Goal: Information Seeking & Learning: Find specific page/section

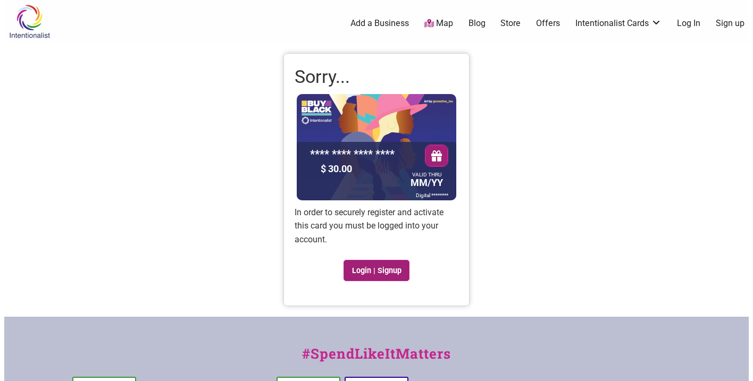
click at [392, 274] on link "Login | Signup" at bounding box center [376, 270] width 66 height 21
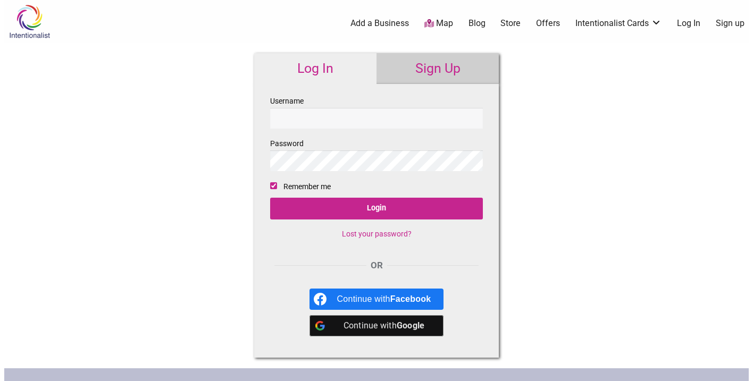
click at [377, 331] on div "Continue with Google" at bounding box center [384, 325] width 94 height 21
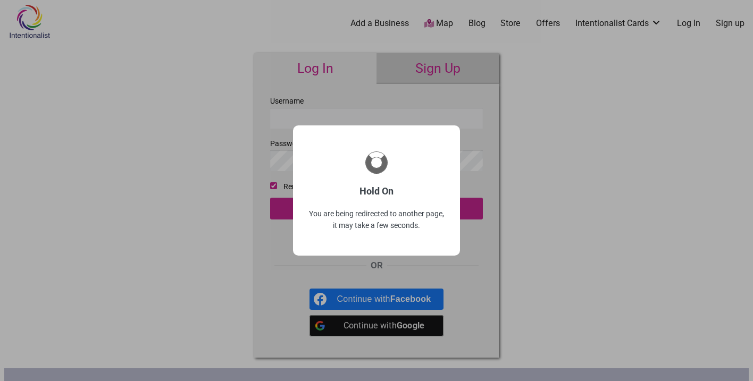
click at [442, 22] on div "Hold On You are being redirected to another page, it may take a few seconds." at bounding box center [376, 190] width 753 height 381
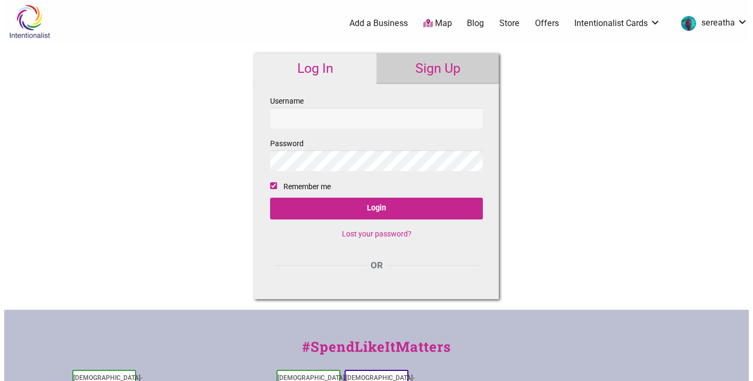
click at [398, 115] on input "Username" at bounding box center [376, 118] width 213 height 21
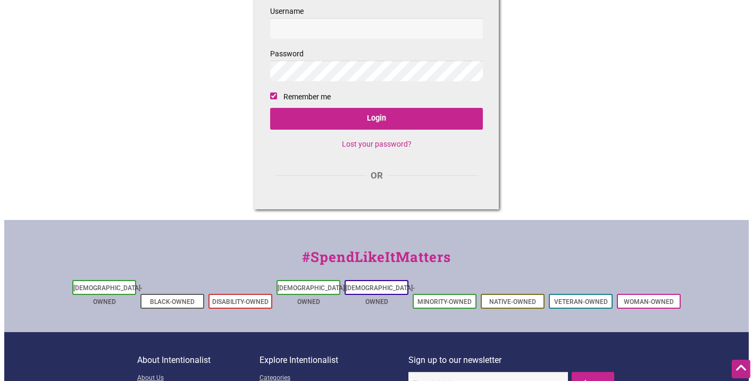
scroll to position [90, 0]
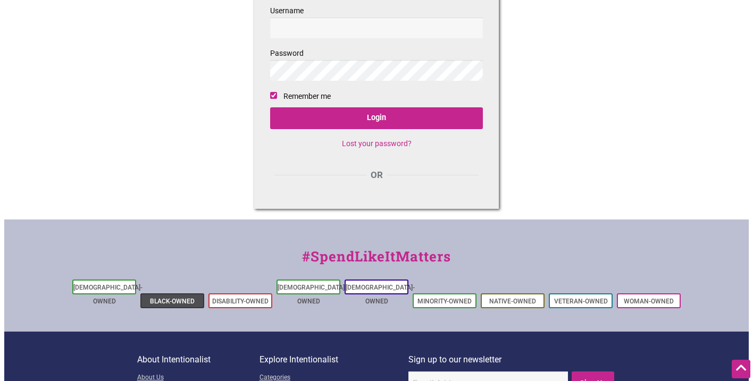
click at [187, 298] on link "Black-Owned" at bounding box center [172, 301] width 45 height 7
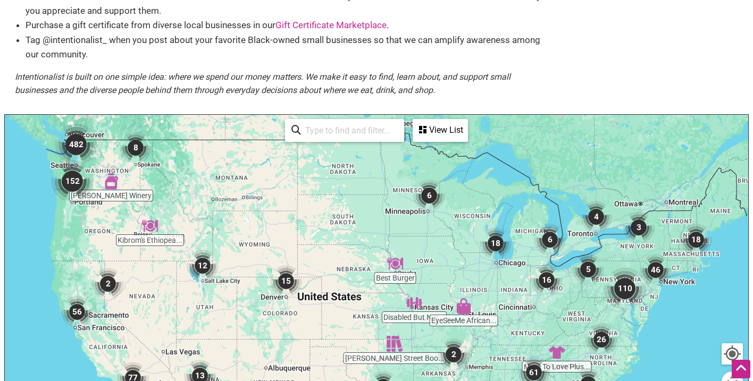
scroll to position [155, 0]
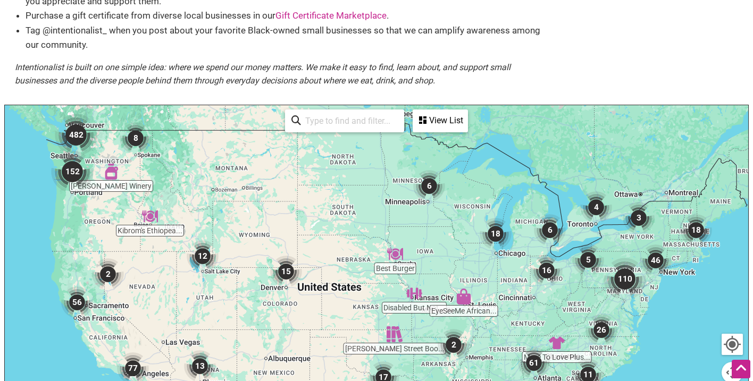
click at [338, 123] on input "search" at bounding box center [349, 121] width 97 height 21
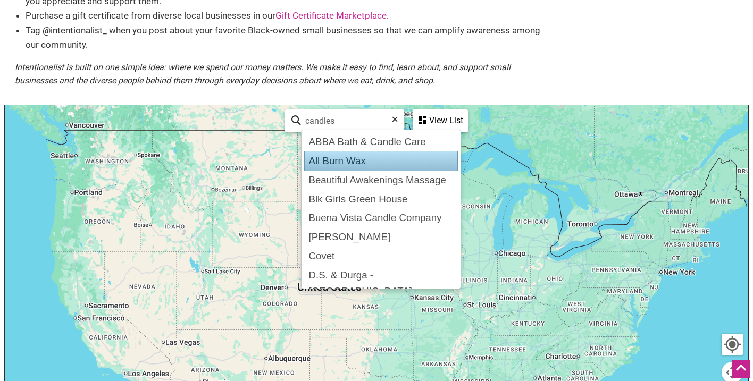
click at [344, 159] on div "All Burn Wax" at bounding box center [381, 161] width 154 height 20
type input "All Burn Wax"
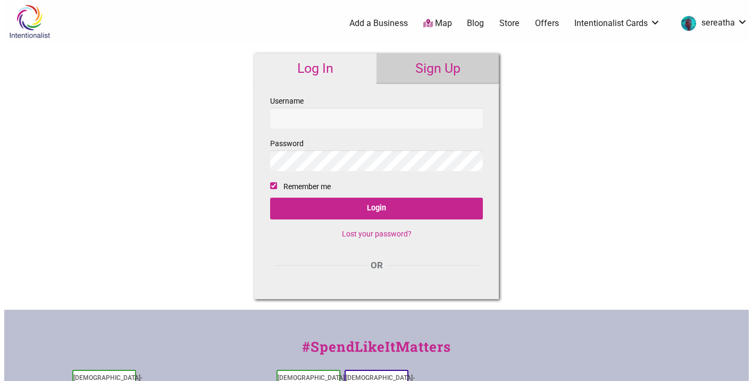
click at [508, 24] on link "Store" at bounding box center [509, 24] width 20 height 12
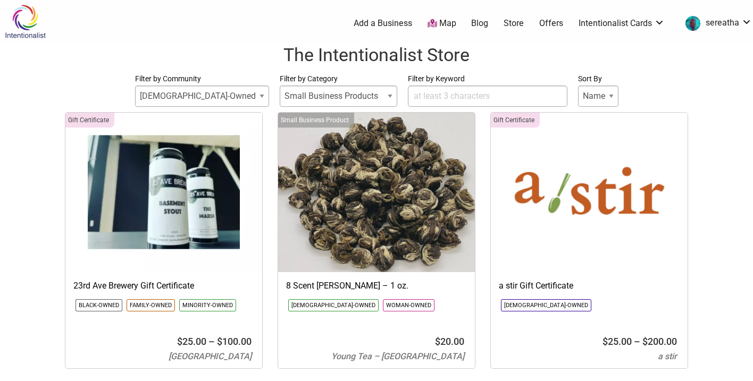
select select
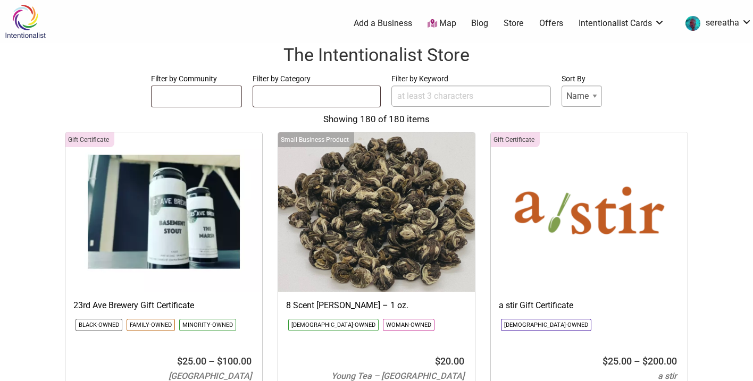
click at [448, 97] on input "Filter by Keyword" at bounding box center [470, 96] width 159 height 21
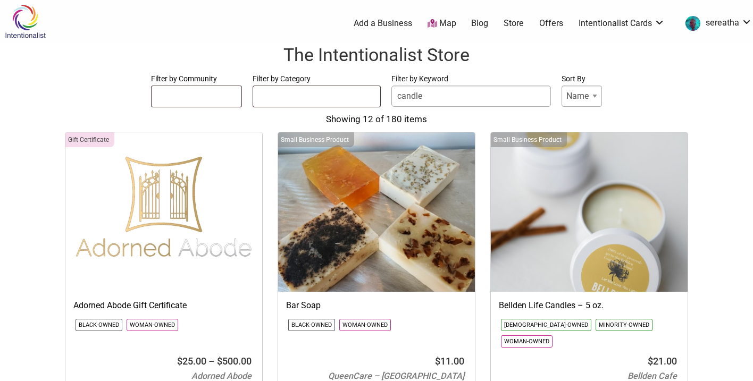
type input "candle"
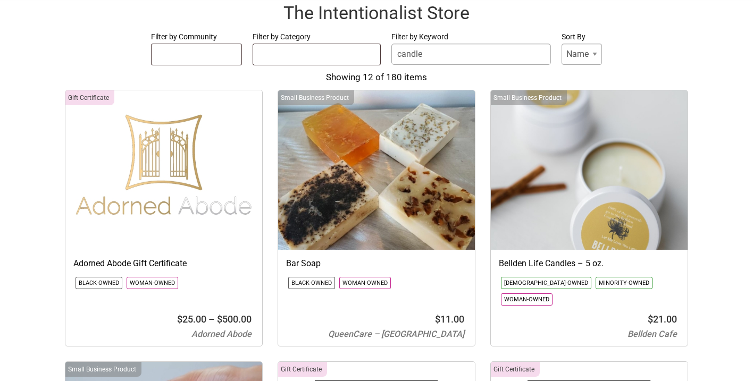
scroll to position [44, 0]
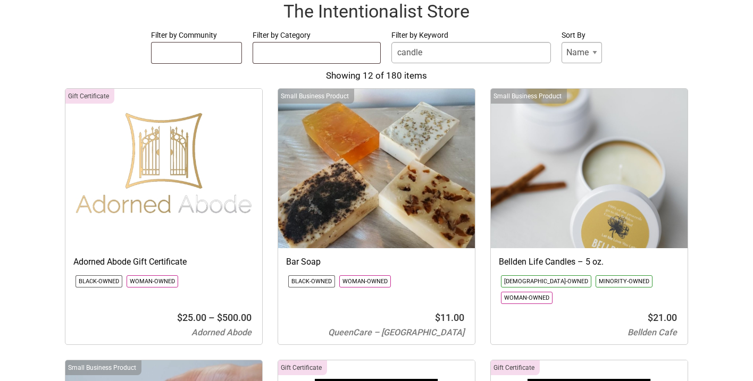
click at [390, 193] on img at bounding box center [376, 168] width 197 height 159
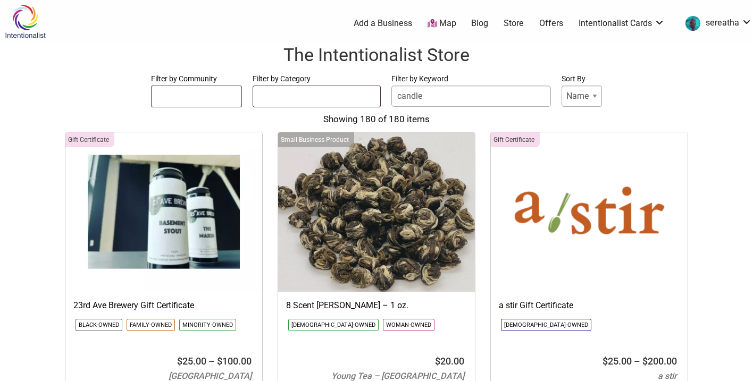
select select
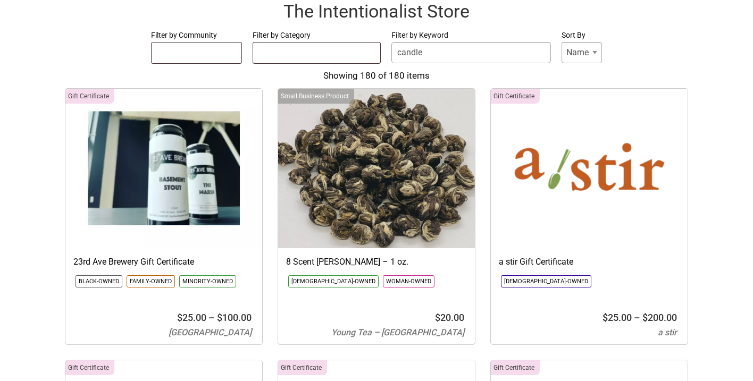
scroll to position [44, 0]
click at [265, 55] on ul at bounding box center [316, 51] width 127 height 17
click at [223, 55] on ul at bounding box center [196, 51] width 90 height 17
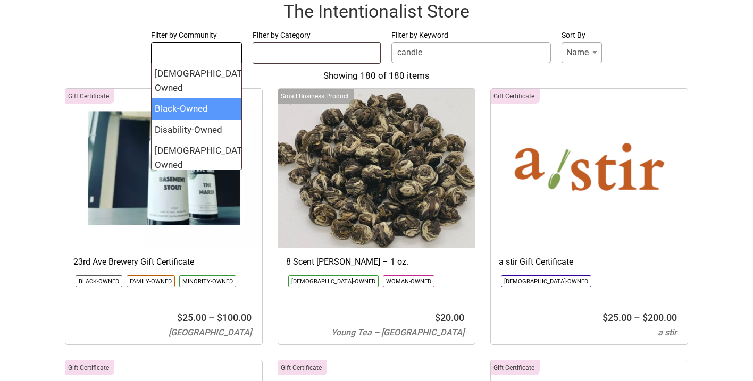
select select "1598"
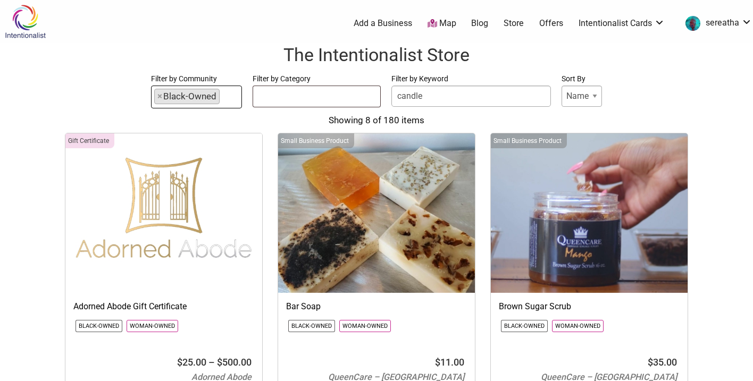
scroll to position [0, 0]
click at [159, 98] on span "×" at bounding box center [159, 96] width 5 height 14
select select
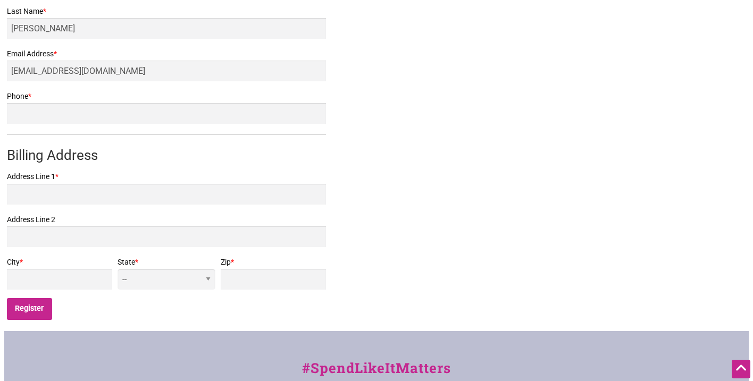
scroll to position [278, 0]
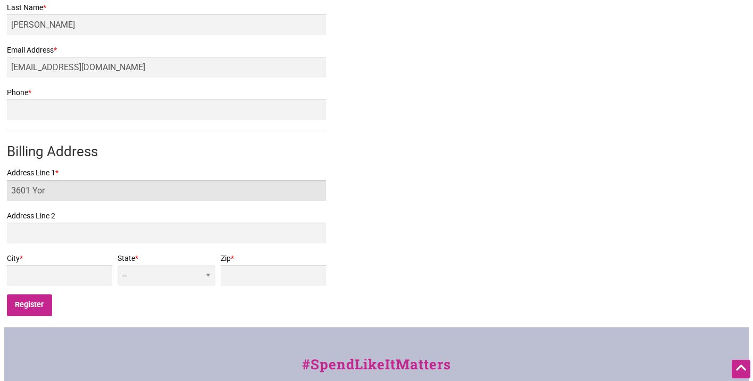
type input "3601 York"
type input "3601 York Rd S"
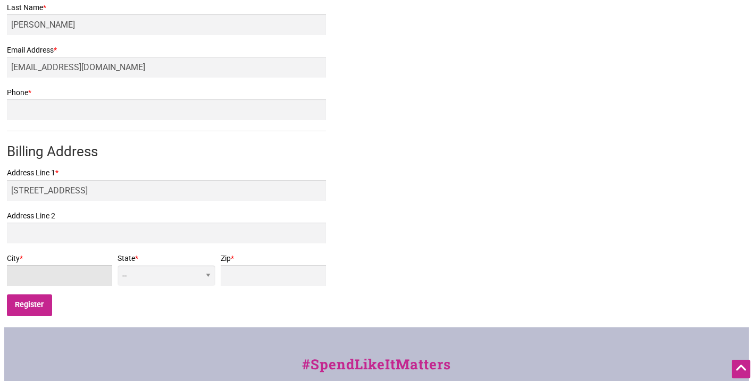
type input "Seattle"
select select "WA"
type input "98144"
click at [30, 306] on input "Register" at bounding box center [29, 305] width 45 height 22
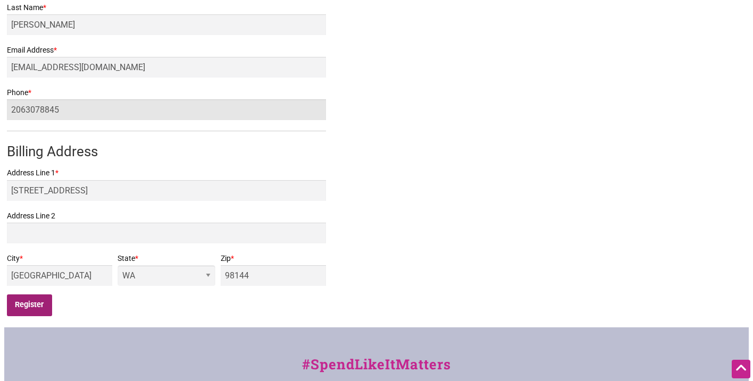
type input "2063078845"
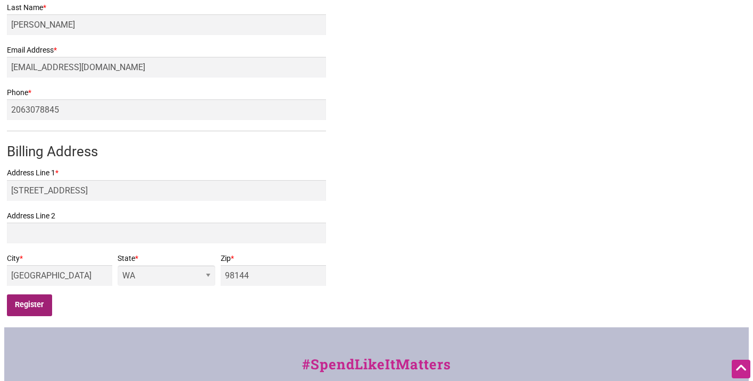
click at [43, 300] on input "Register" at bounding box center [29, 305] width 45 height 22
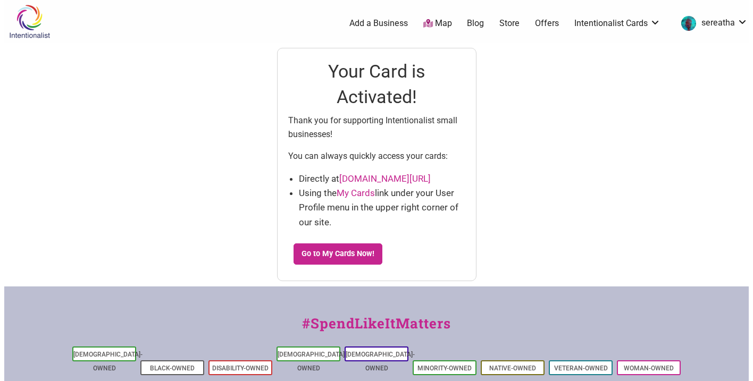
click at [444, 22] on link "Map" at bounding box center [437, 24] width 29 height 12
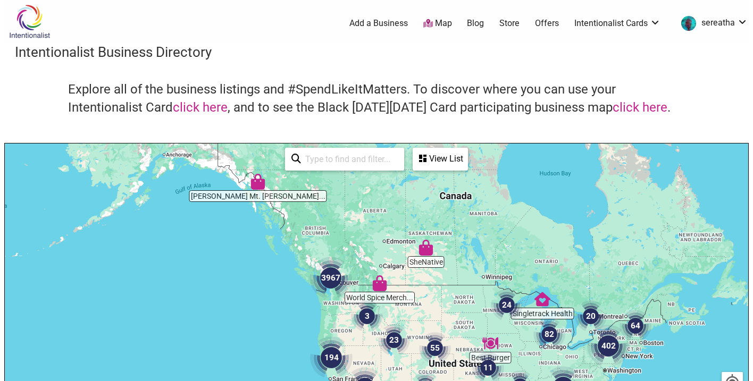
click at [364, 155] on input "search" at bounding box center [349, 159] width 97 height 21
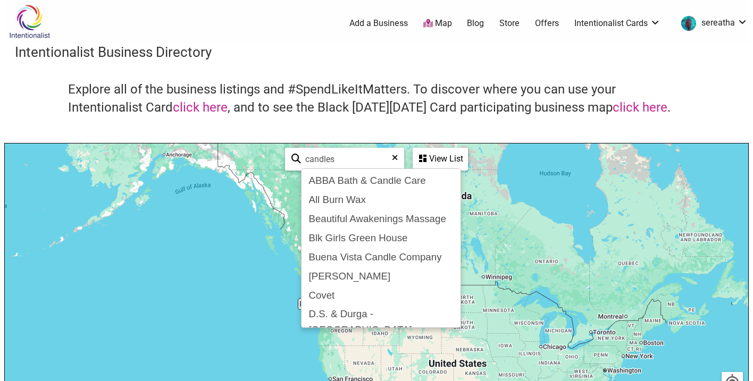
type input "candles"
click at [440, 155] on div "View List" at bounding box center [440, 159] width 53 height 20
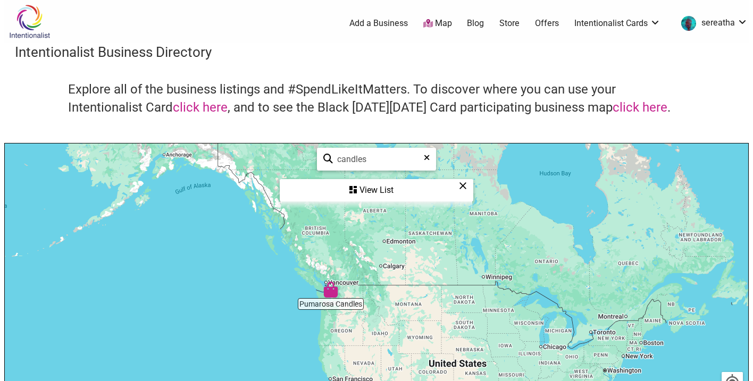
click at [434, 193] on div "View List" at bounding box center [376, 190] width 191 height 20
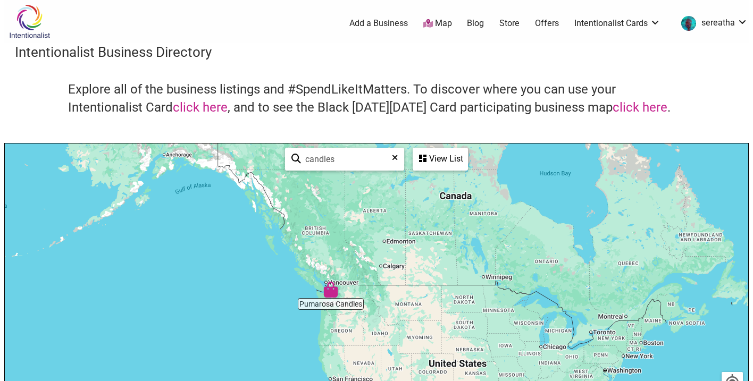
click at [356, 158] on input "candles" at bounding box center [349, 159] width 96 height 21
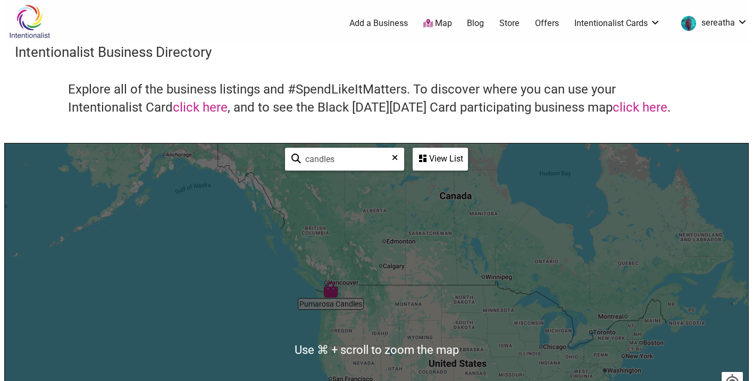
click at [439, 159] on div "View List" at bounding box center [440, 159] width 53 height 20
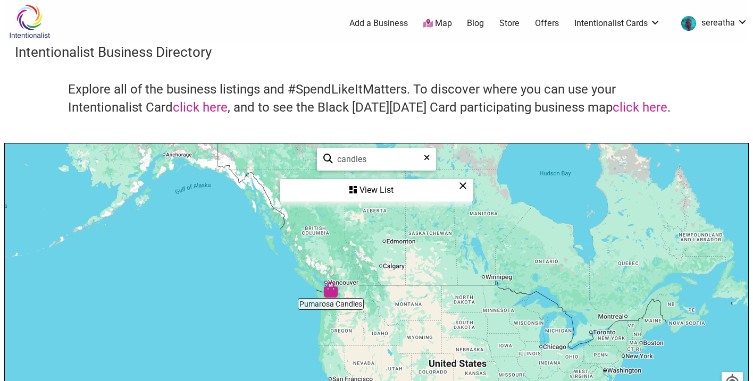
click at [465, 186] on icon at bounding box center [463, 186] width 8 height 1
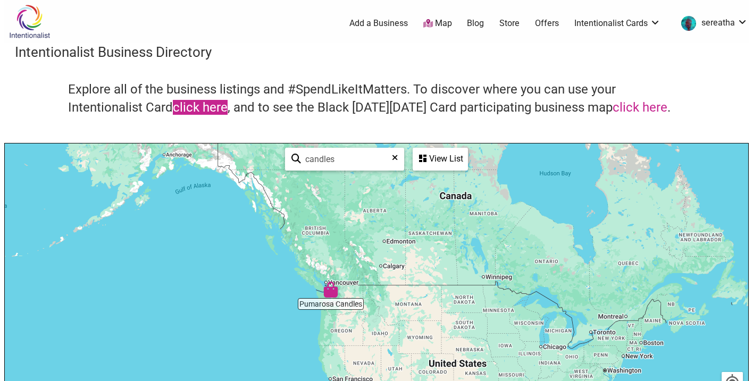
click at [198, 107] on link "click here" at bounding box center [200, 107] width 55 height 15
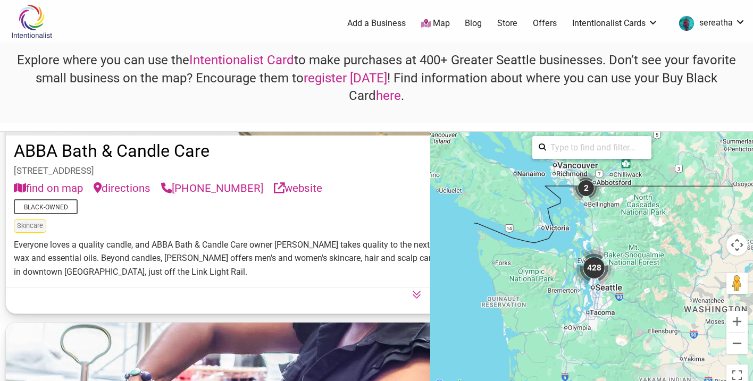
scroll to position [470, 0]
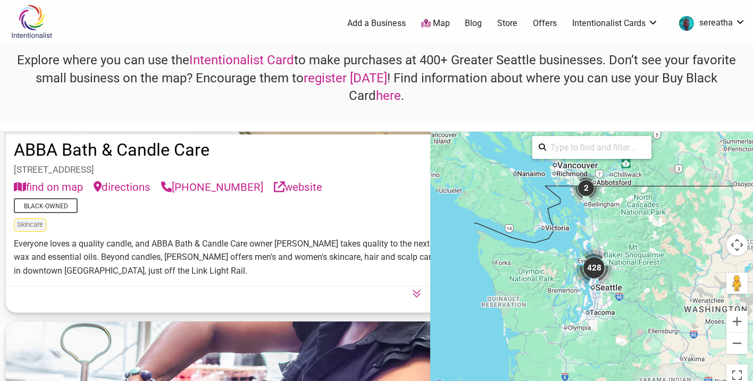
click at [412, 298] on icon at bounding box center [416, 293] width 9 height 9
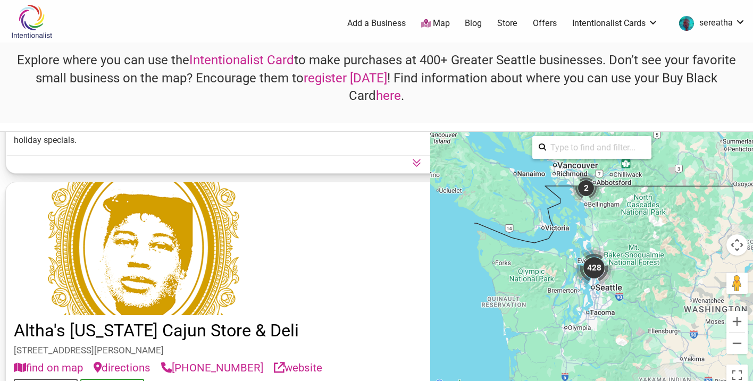
scroll to position [922, 0]
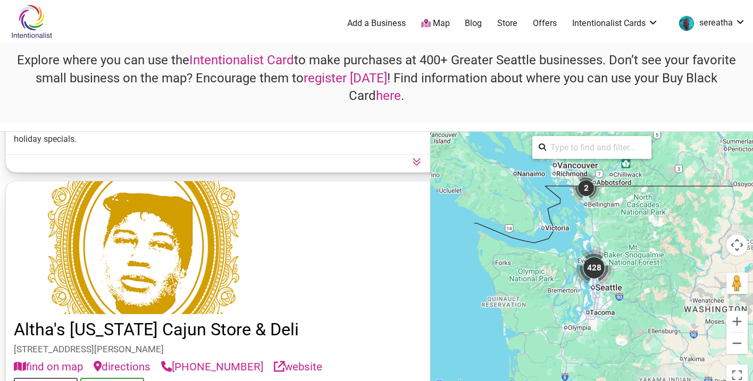
click at [111, 167] on button at bounding box center [416, 160] width 821 height 13
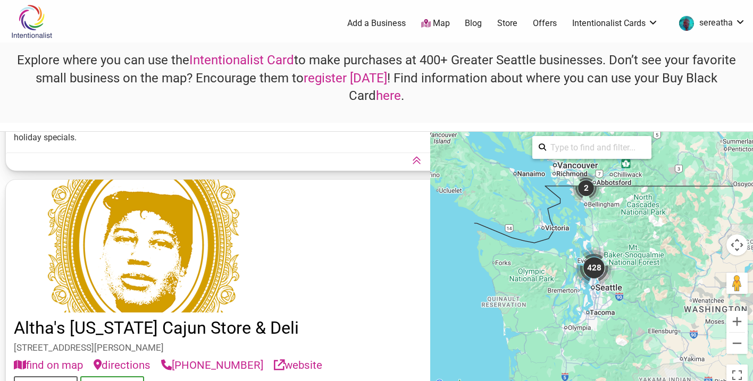
scroll to position [897, 0]
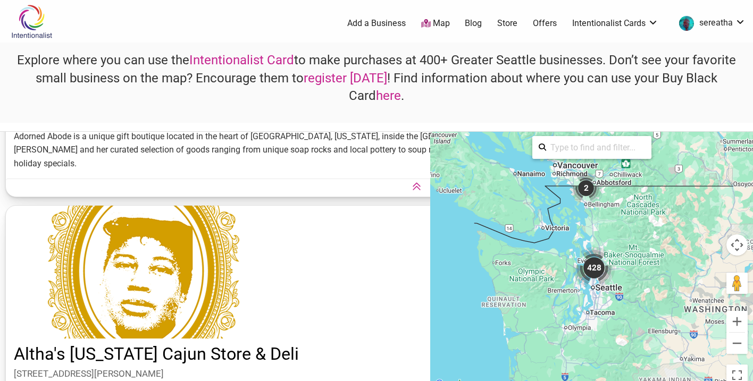
click at [274, 88] on link "website" at bounding box center [298, 80] width 48 height 16
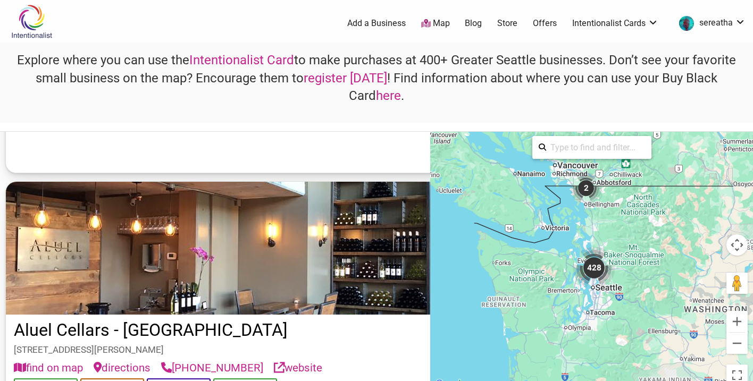
scroll to position [1262, 0]
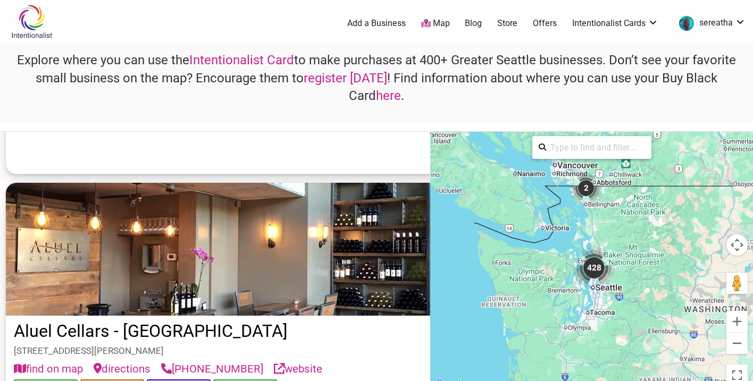
click at [274, 35] on link "website" at bounding box center [298, 27] width 48 height 16
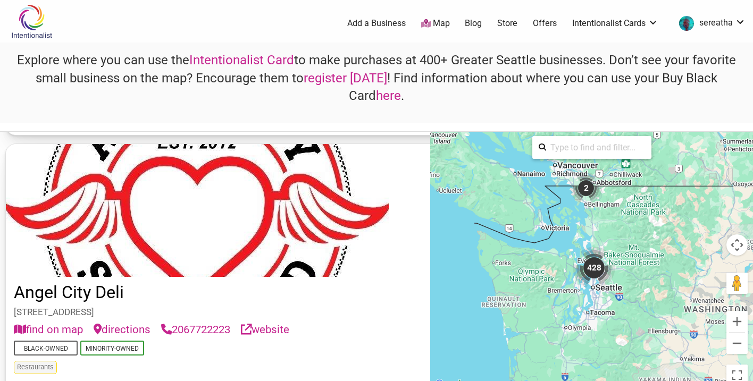
scroll to position [1991, 0]
